Goal: Information Seeking & Learning: Learn about a topic

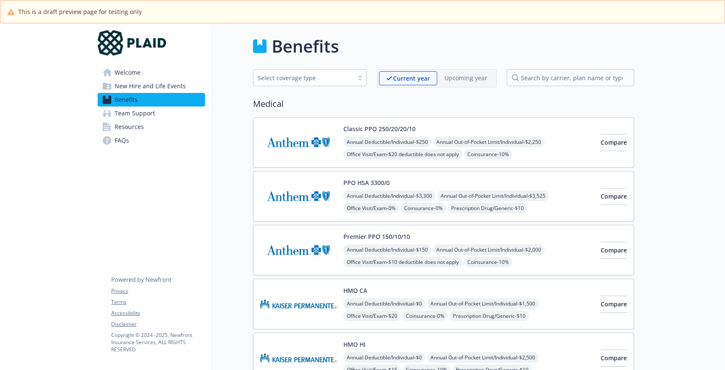
click at [170, 84] on span "New Hire and Life Events" at bounding box center [150, 86] width 71 height 14
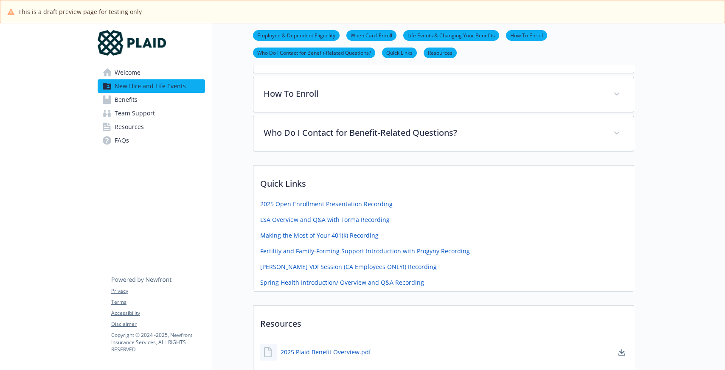
scroll to position [269, 0]
click at [362, 217] on link "LSA Overview and Q&A with Forma Recording" at bounding box center [325, 218] width 131 height 11
